Goal: Information Seeking & Learning: Learn about a topic

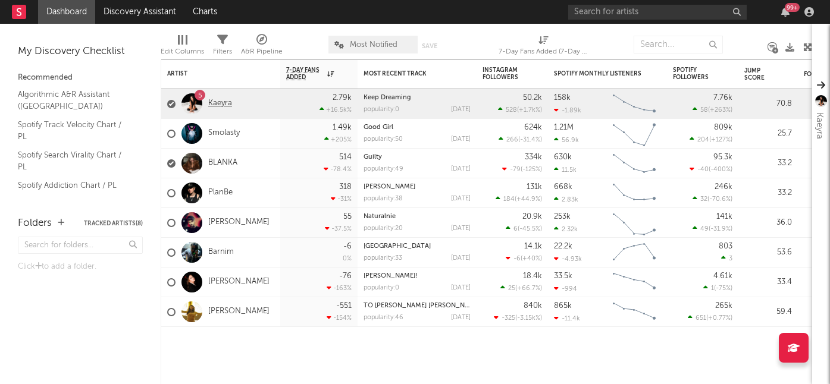
click at [229, 105] on link "Kaeyra" at bounding box center [220, 104] width 24 height 10
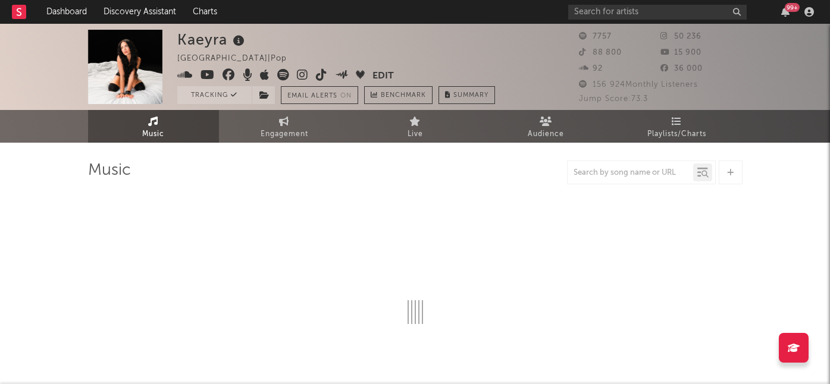
select select "6m"
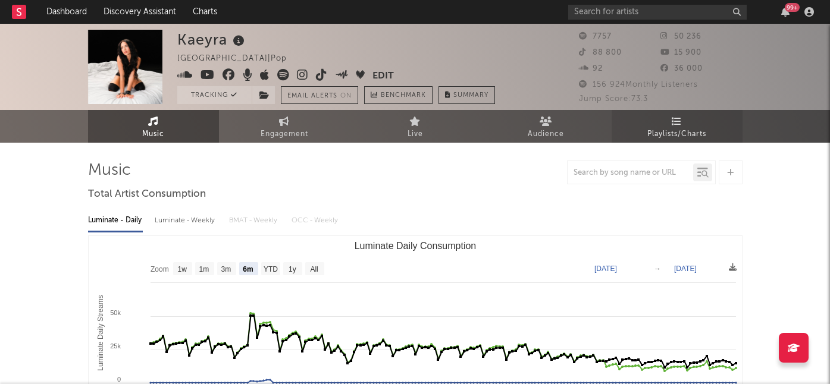
click at [683, 131] on span "Playlists/Charts" at bounding box center [676, 134] width 59 height 14
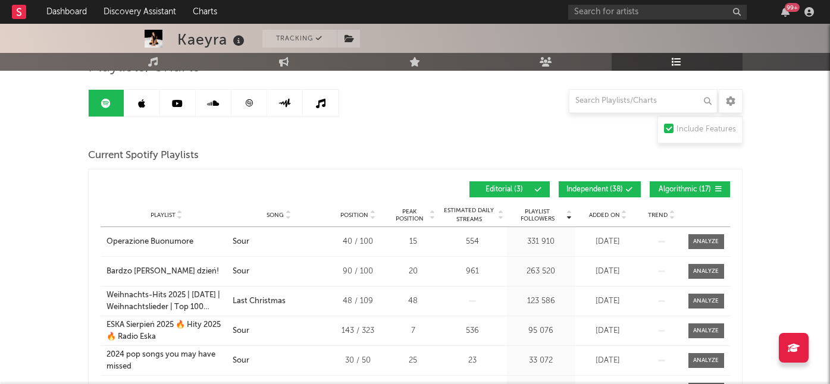
scroll to position [105, 0]
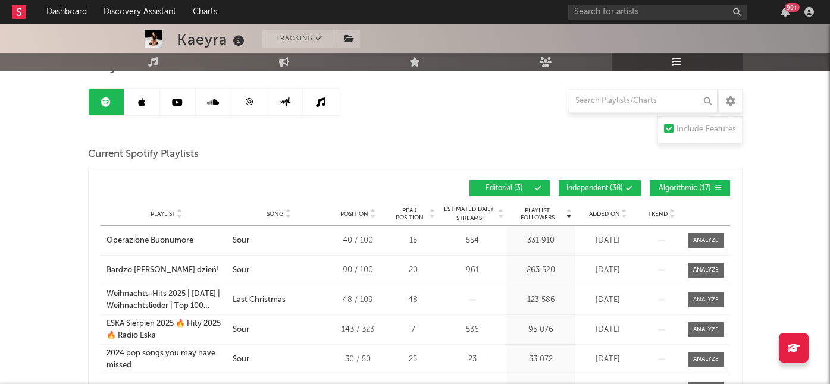
click at [601, 216] on span "Added On" at bounding box center [604, 214] width 31 height 7
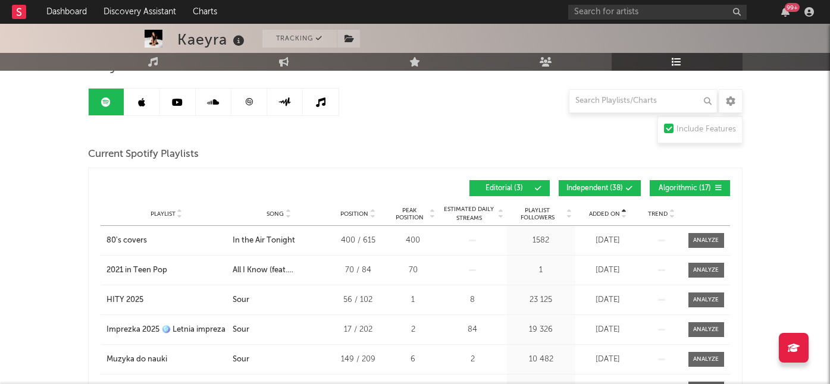
click at [601, 216] on span "Added On" at bounding box center [604, 214] width 31 height 7
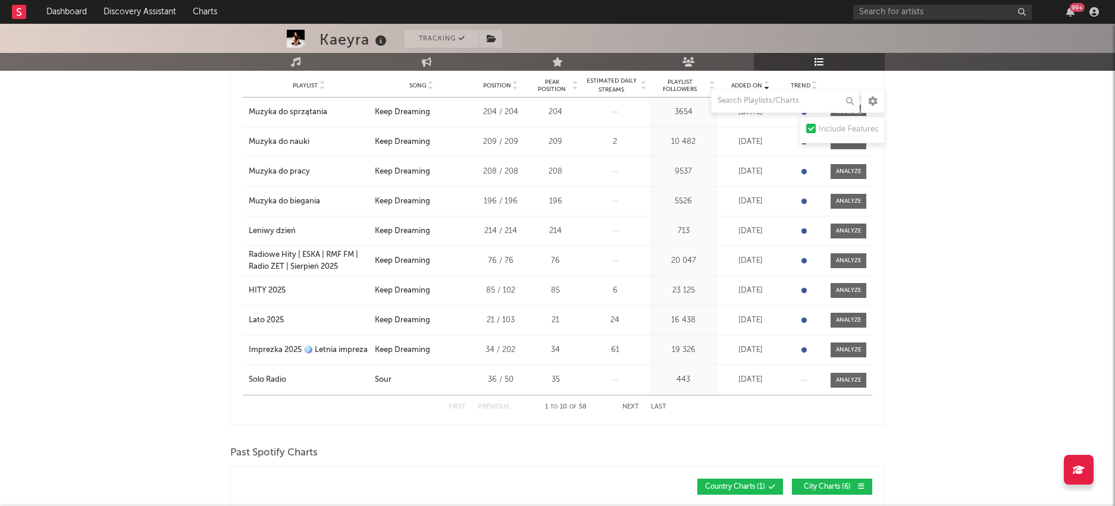
scroll to position [197, 0]
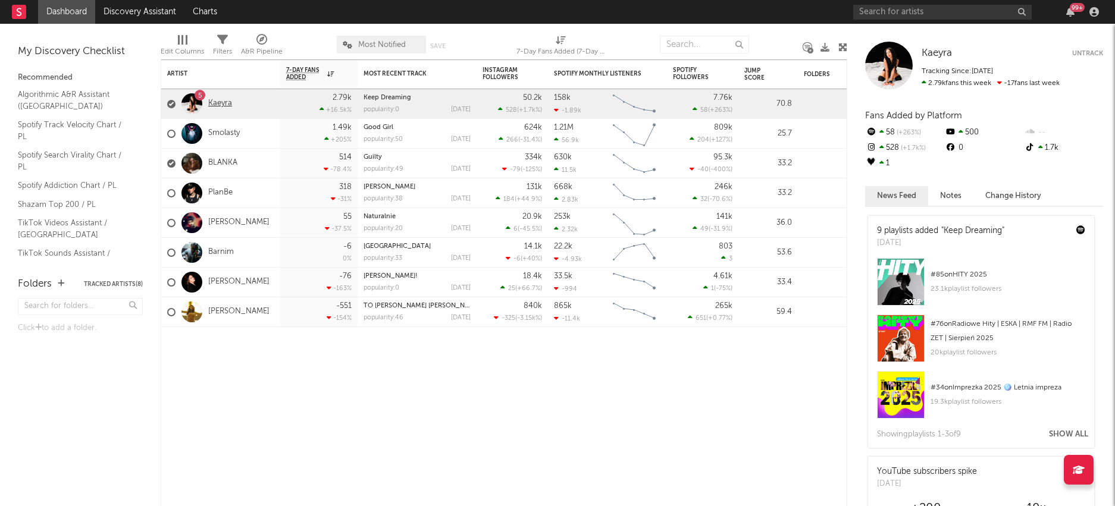
click at [221, 102] on link "Kaeyra" at bounding box center [220, 104] width 24 height 10
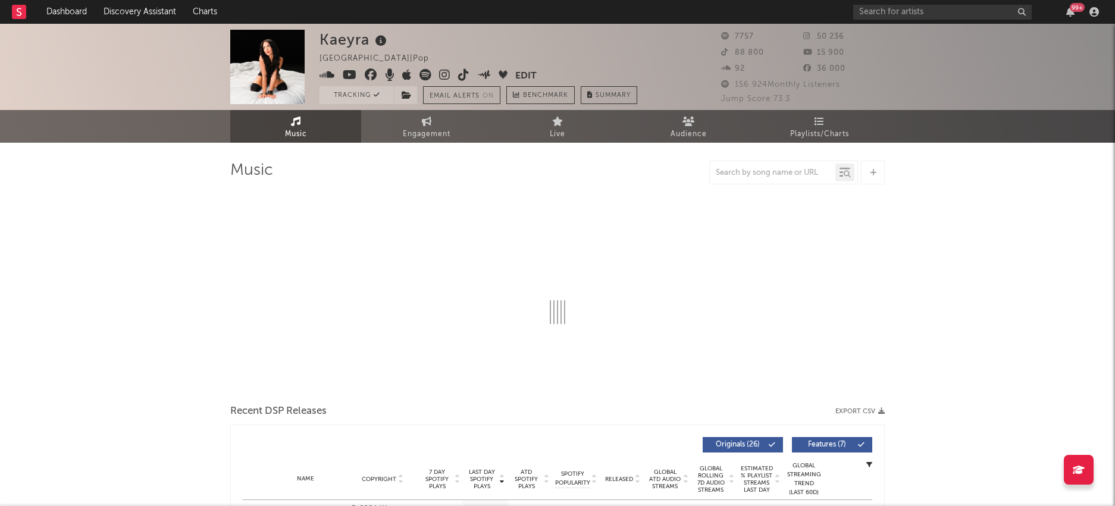
select select "6m"
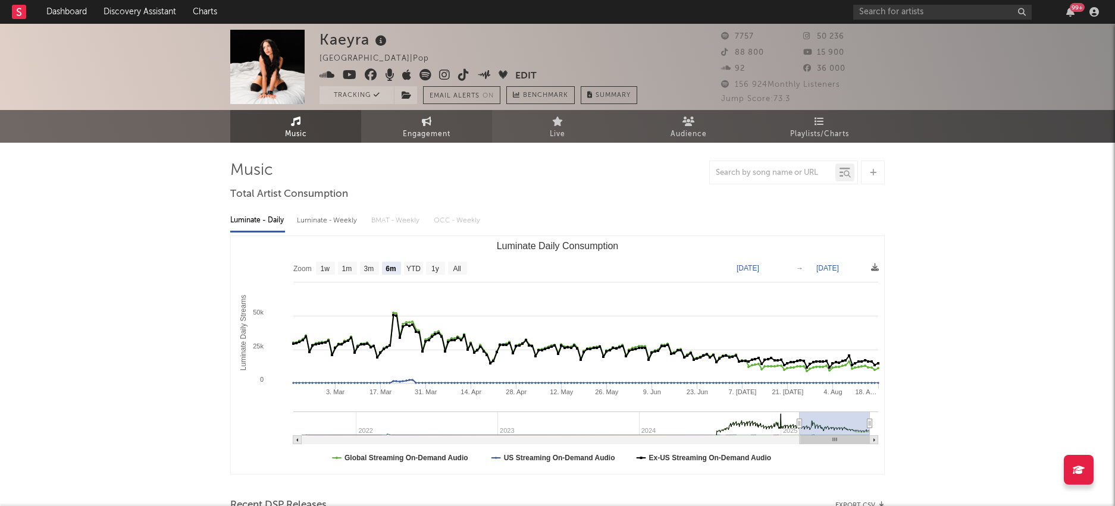
click at [460, 130] on link "Engagement" at bounding box center [426, 126] width 131 height 33
select select "1w"
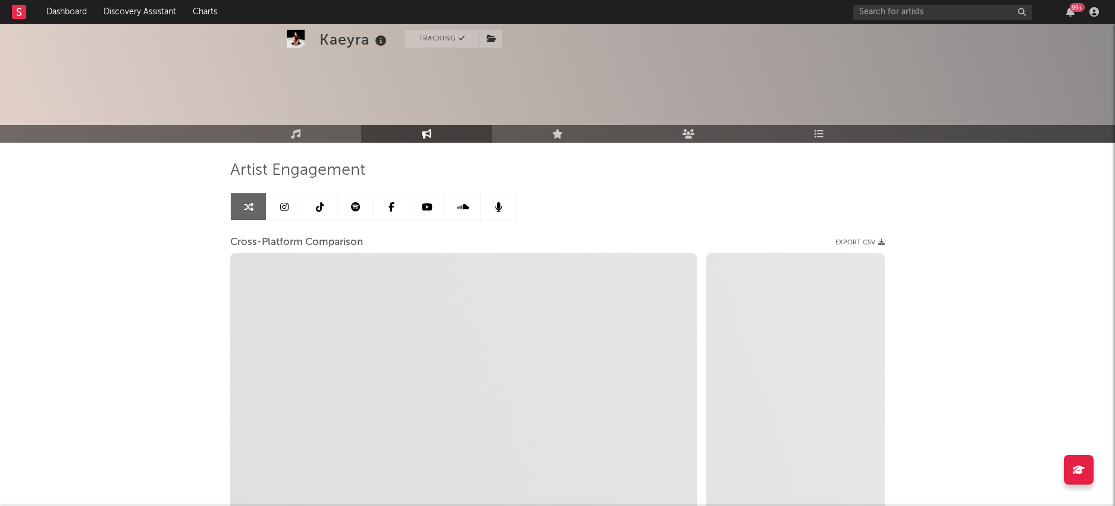
scroll to position [142, 0]
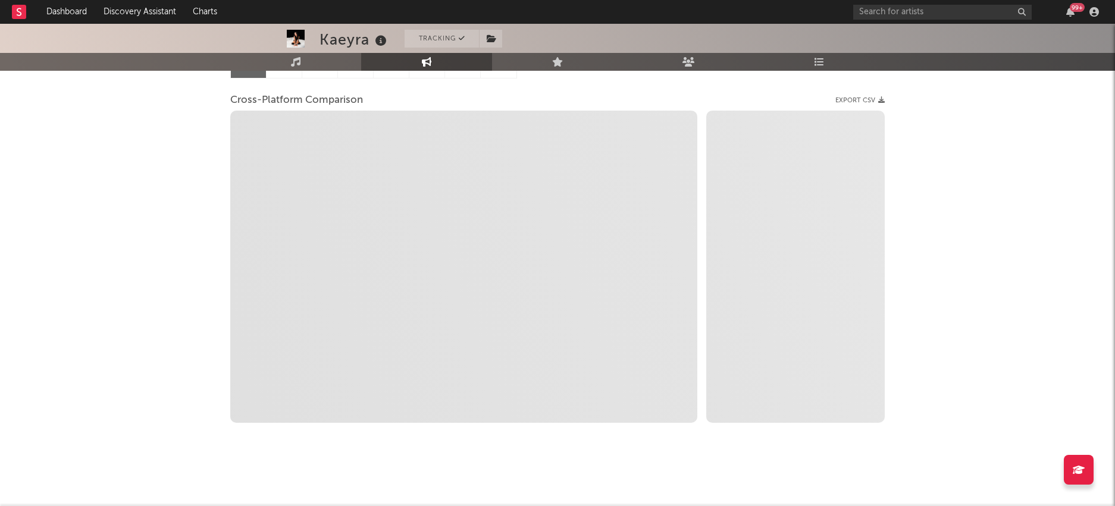
select select "1m"
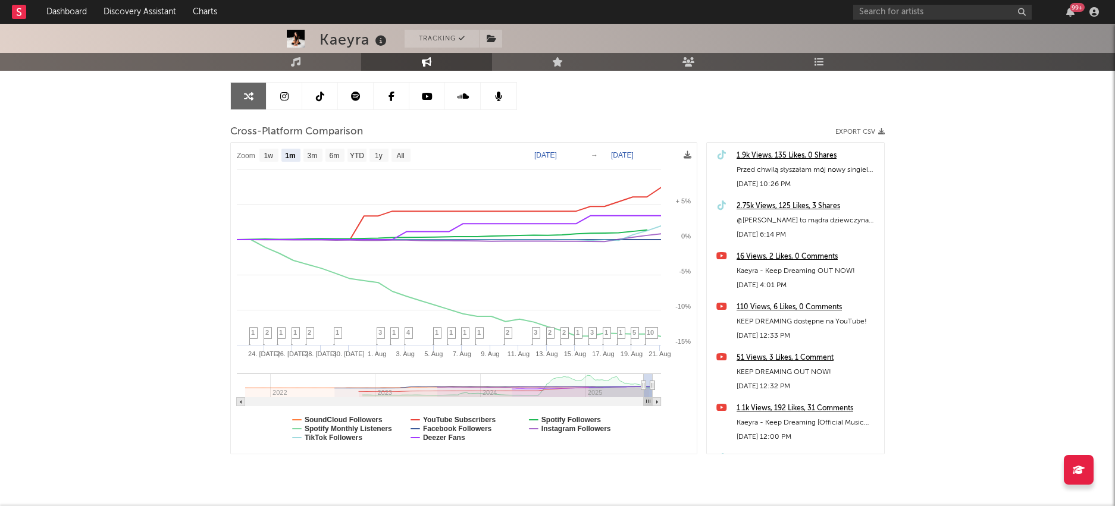
scroll to position [110, 0]
click at [139, 199] on div "Kaeyra Tracking [GEOGRAPHIC_DATA] | Pop Edit Tracking Email Alerts On Benchmark…" at bounding box center [557, 226] width 1115 height 625
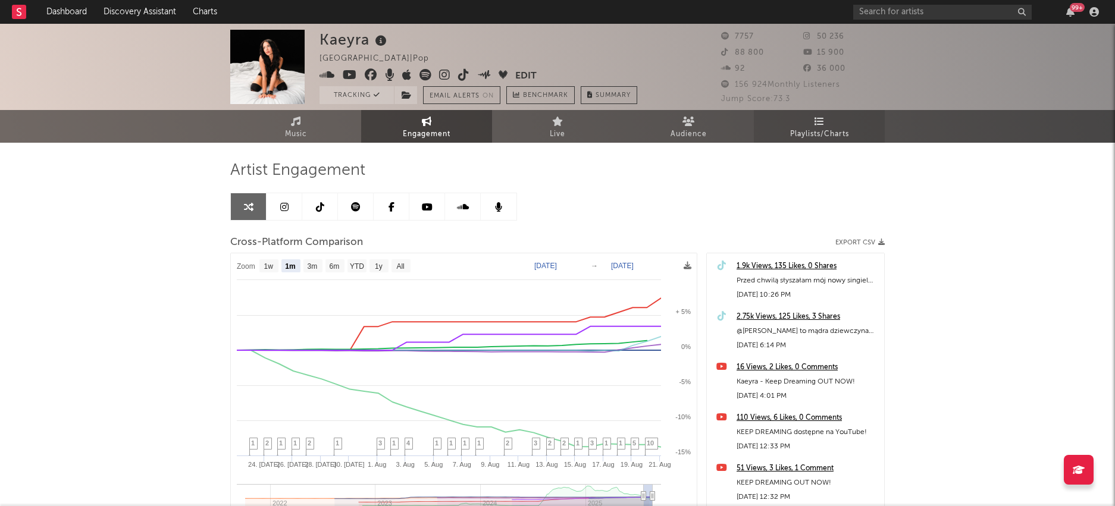
click at [808, 132] on span "Playlists/Charts" at bounding box center [819, 134] width 59 height 14
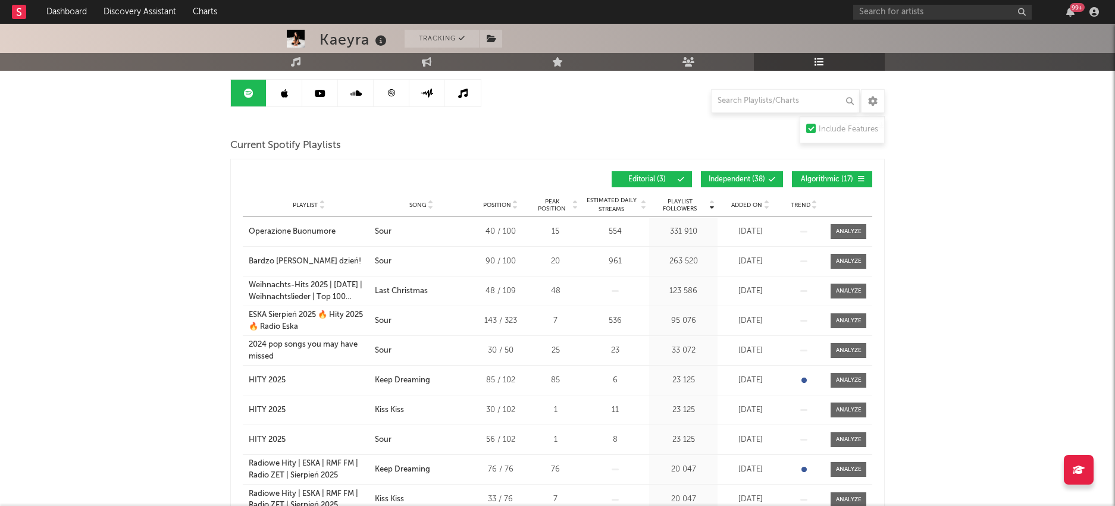
scroll to position [135, 0]
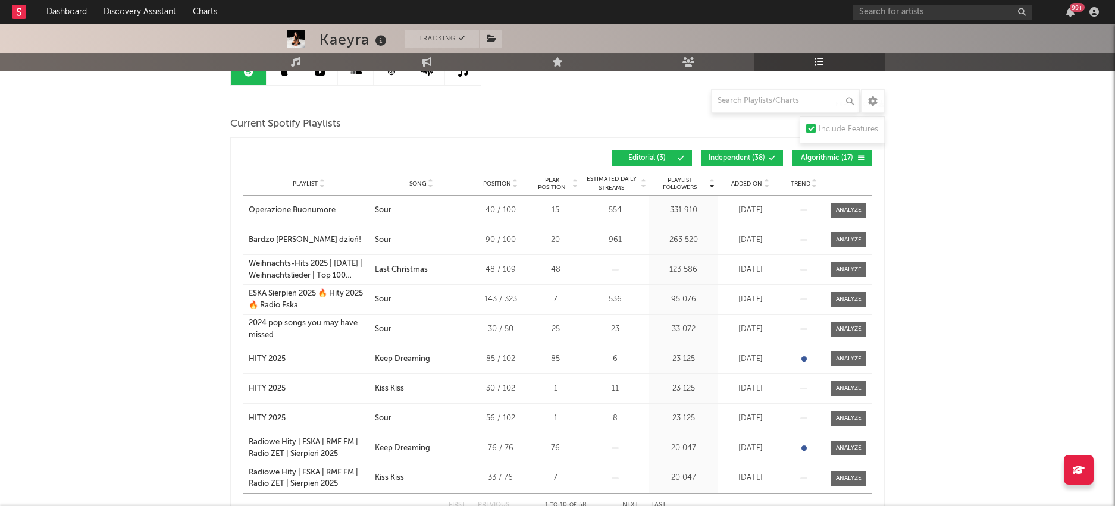
click at [746, 185] on span "Added On" at bounding box center [746, 183] width 31 height 7
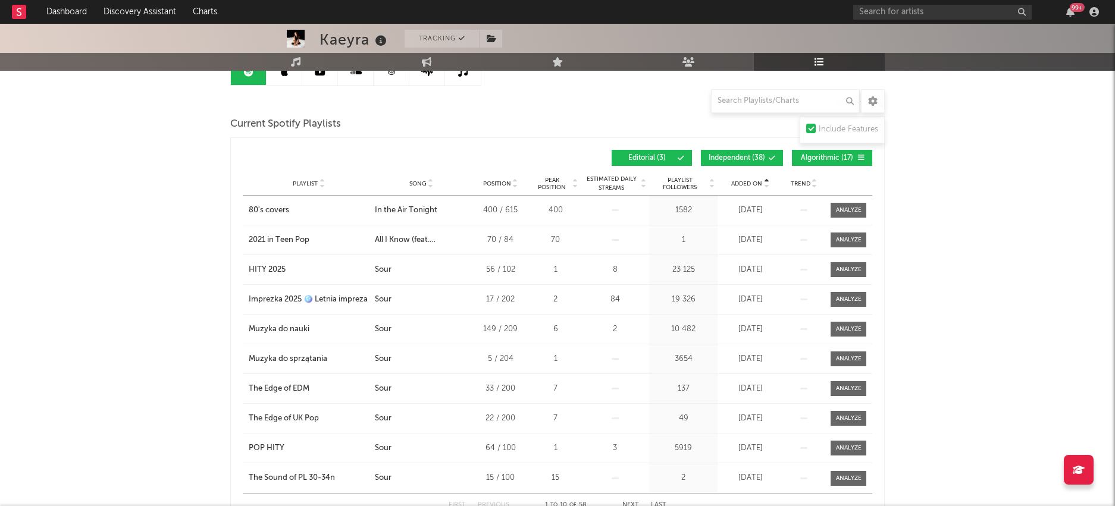
click at [750, 184] on span "Added On" at bounding box center [746, 183] width 31 height 7
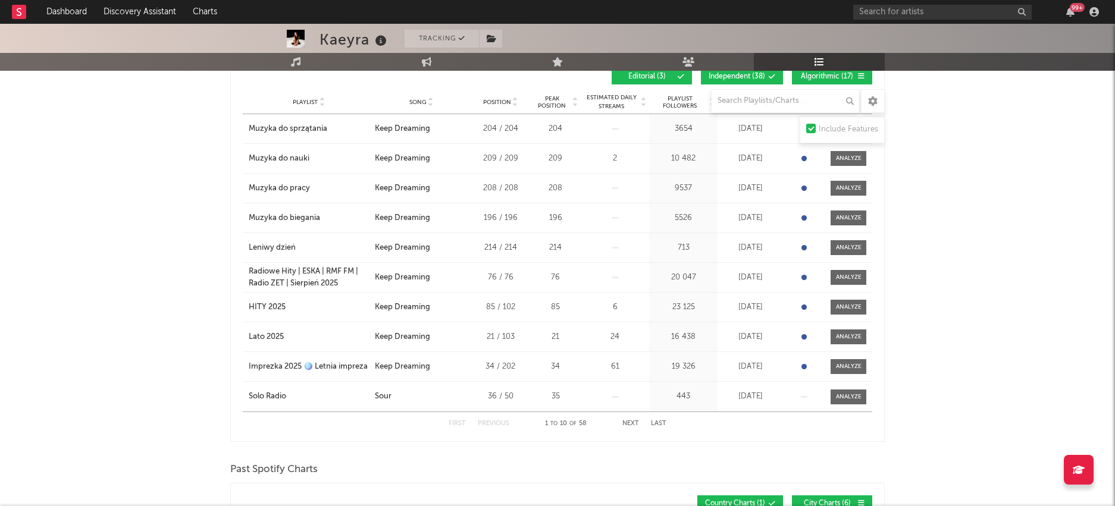
scroll to position [217, 0]
